Goal: Find specific page/section: Find specific page/section

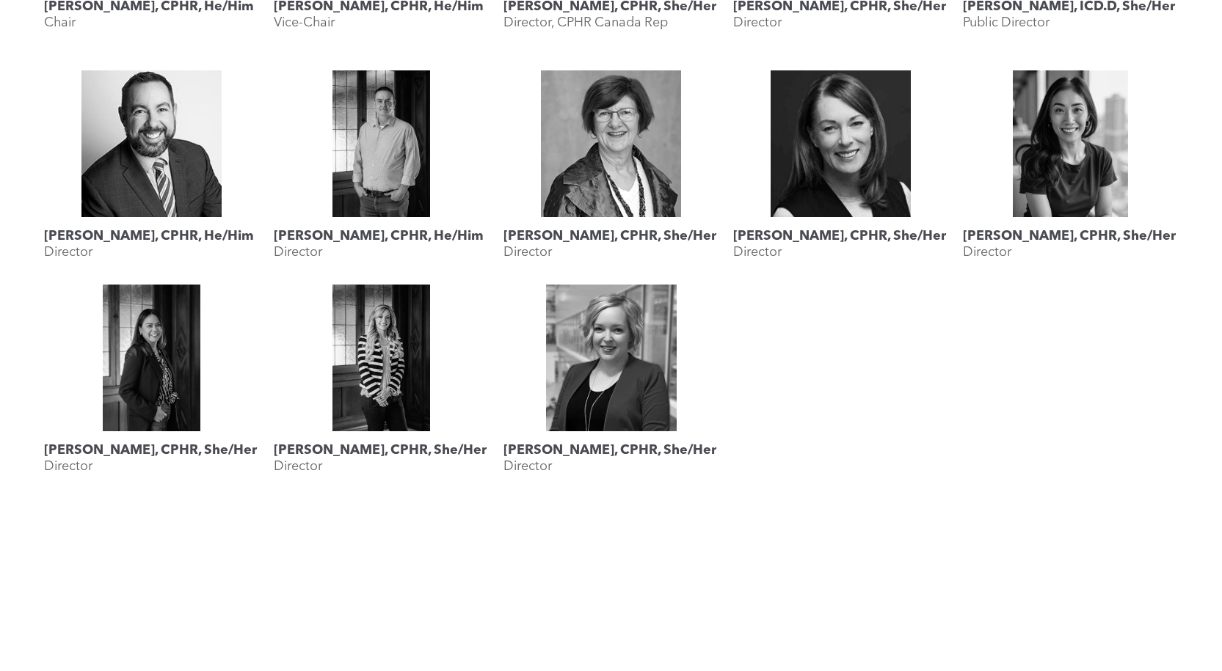
scroll to position [880, 0]
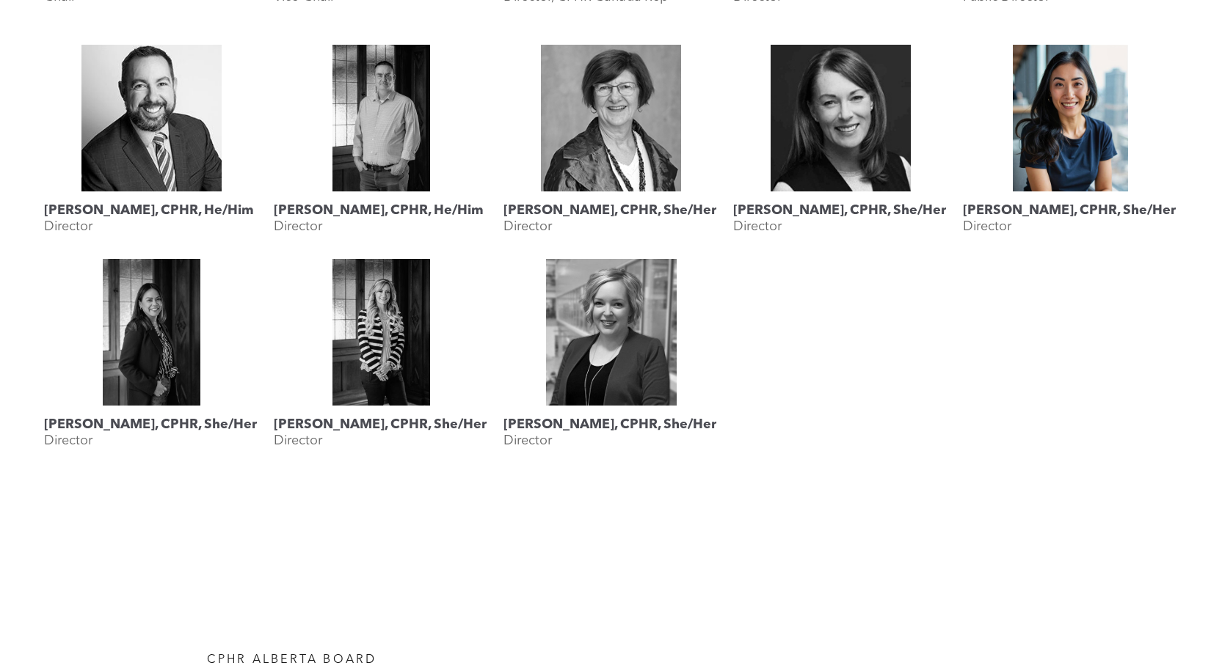
click at [1067, 157] on link "Rebecca Lee, CPHR, She/Her" at bounding box center [1070, 118] width 215 height 147
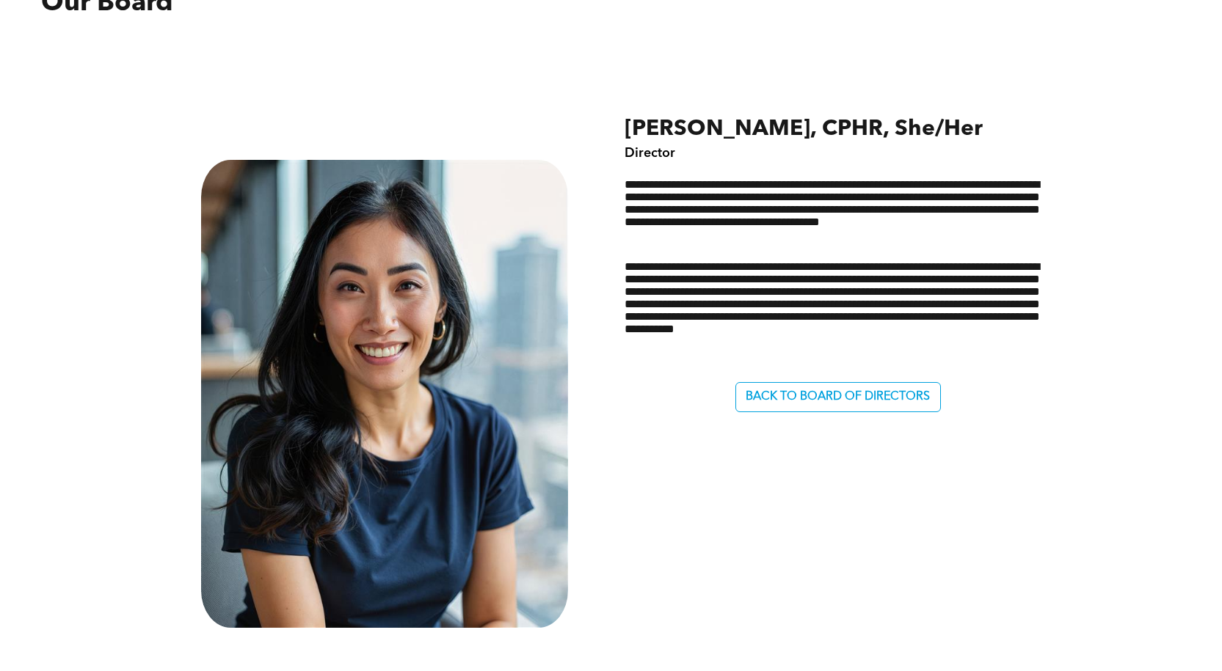
scroll to position [660, 0]
